Goal: Transaction & Acquisition: Purchase product/service

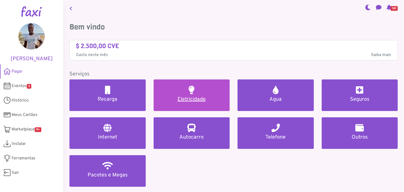
click at [216, 91] on link "Eletricidade" at bounding box center [192, 95] width 76 height 32
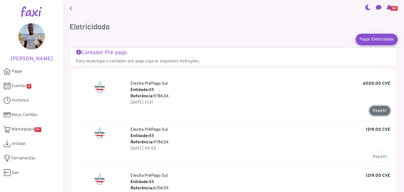
click at [380, 109] on button "Repetir" at bounding box center [379, 111] width 21 height 10
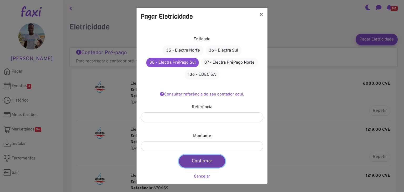
click at [205, 162] on button "Confirmar" at bounding box center [202, 161] width 46 height 13
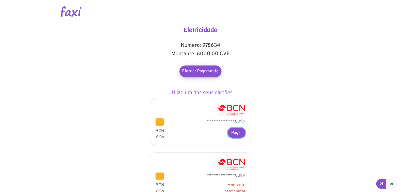
click at [238, 129] on button "Pagar" at bounding box center [237, 133] width 18 height 10
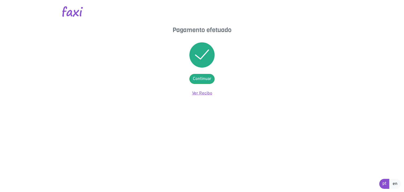
click at [201, 93] on link "Ver Recibo" at bounding box center [202, 93] width 20 height 5
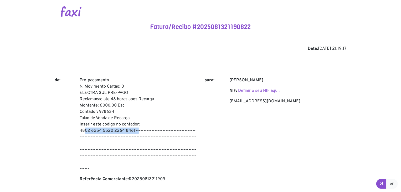
drag, startPoint x: 80, startPoint y: 132, endPoint x: 134, endPoint y: 128, distance: 54.6
click at [134, 128] on p "Pre-pagamento N. Movimento Cartao: 0 ELECTRA SUL PRE-PAGO Reclamacao ate 48 hor…" at bounding box center [138, 124] width 117 height 95
copy p "4802 6254 5520 2264 8461"
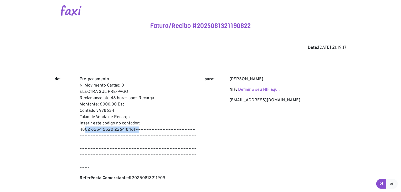
scroll to position [1, 0]
